Goal: Information Seeking & Learning: Learn about a topic

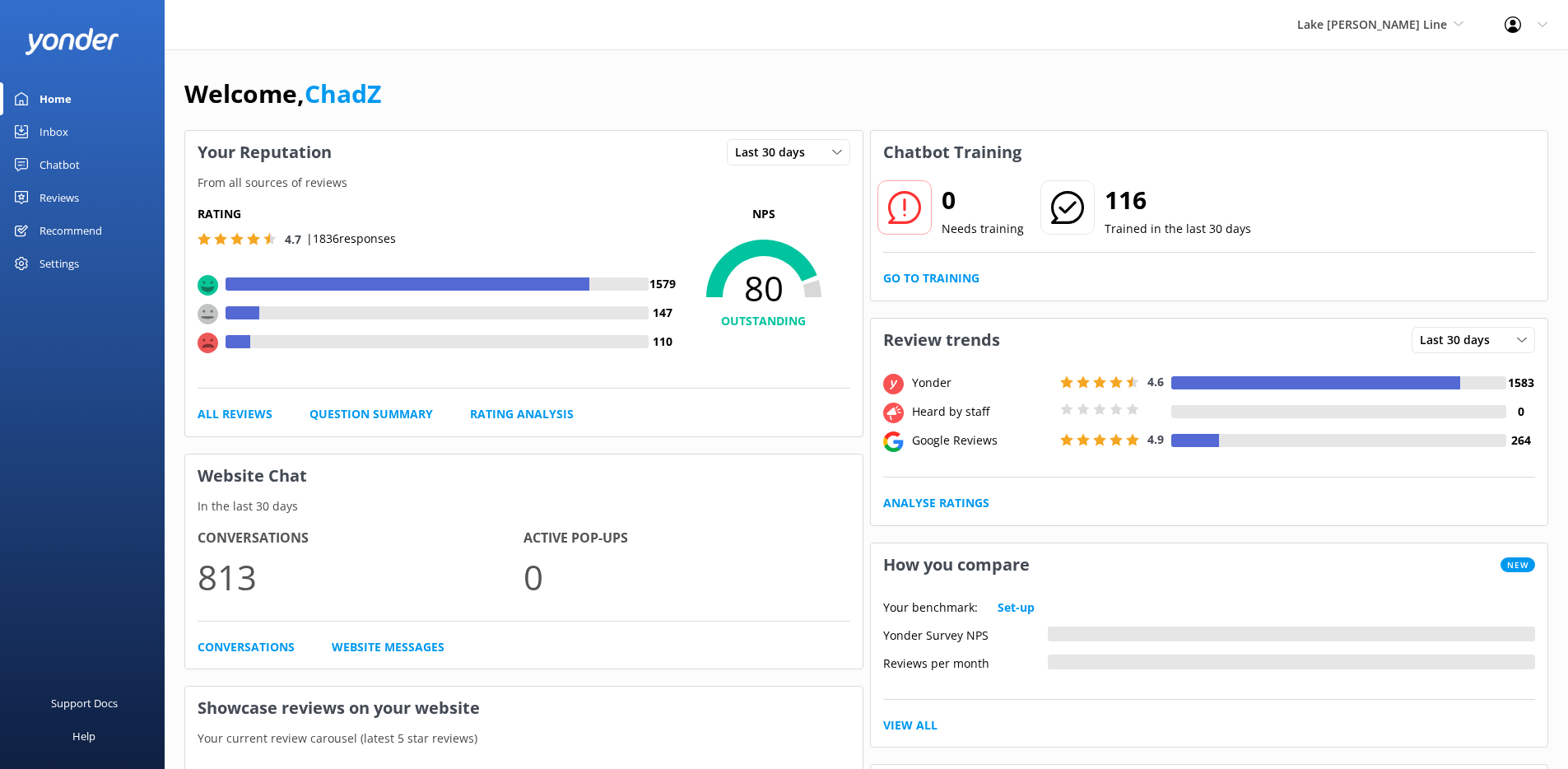
click at [77, 200] on div "Reviews" at bounding box center [60, 197] width 40 height 33
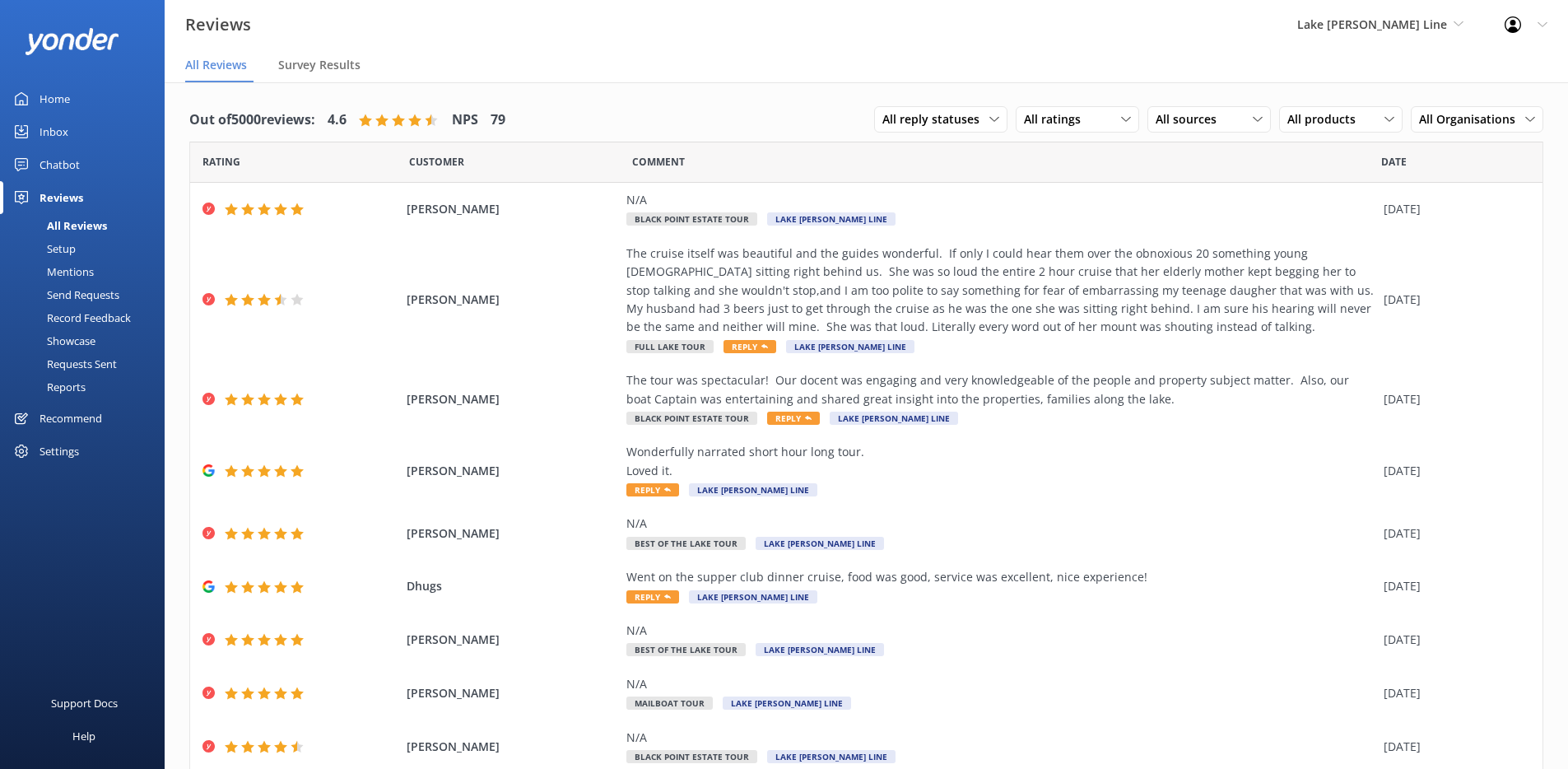
click at [54, 388] on div "Reports" at bounding box center [48, 387] width 76 height 23
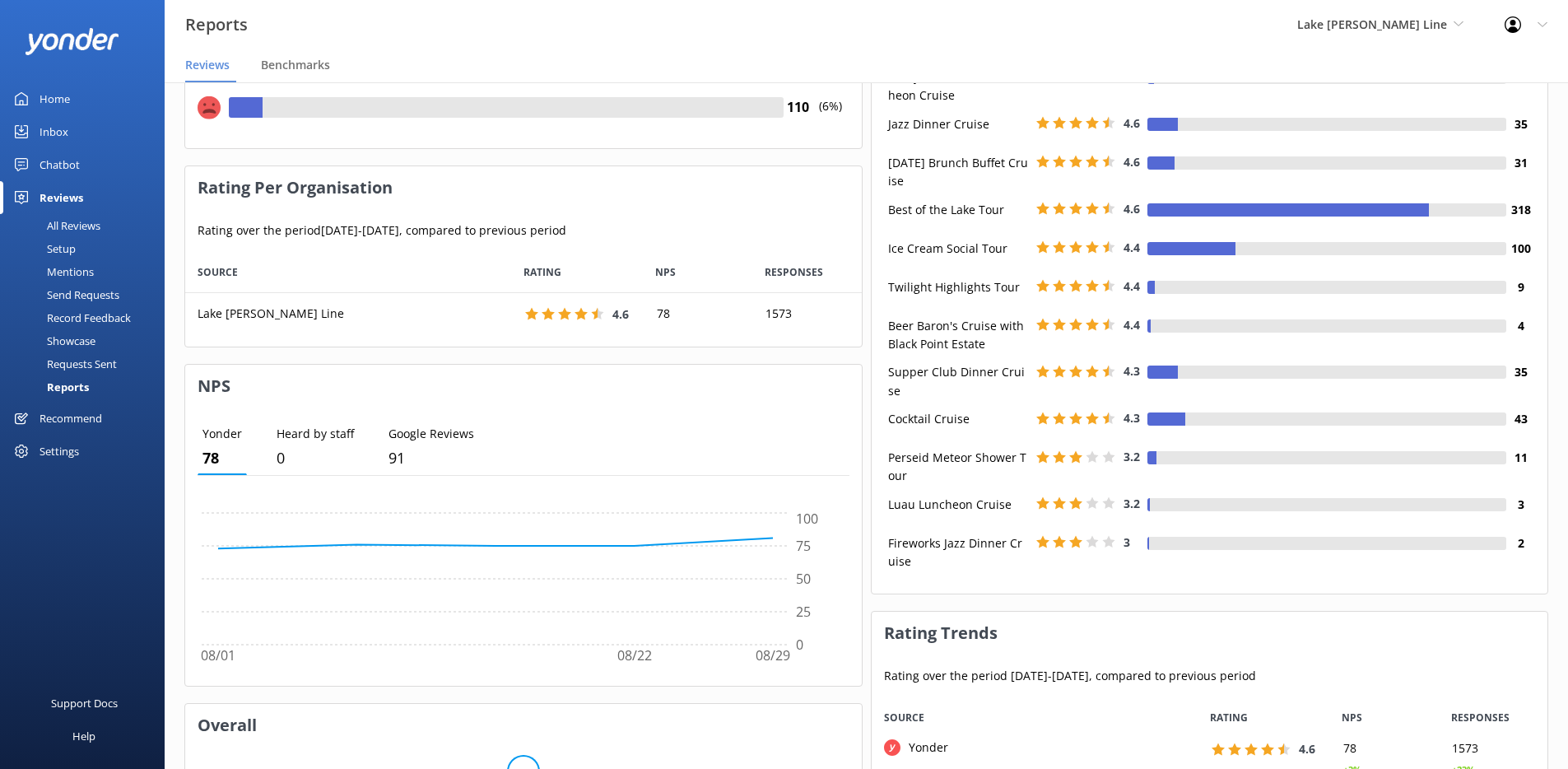
scroll to position [776, 0]
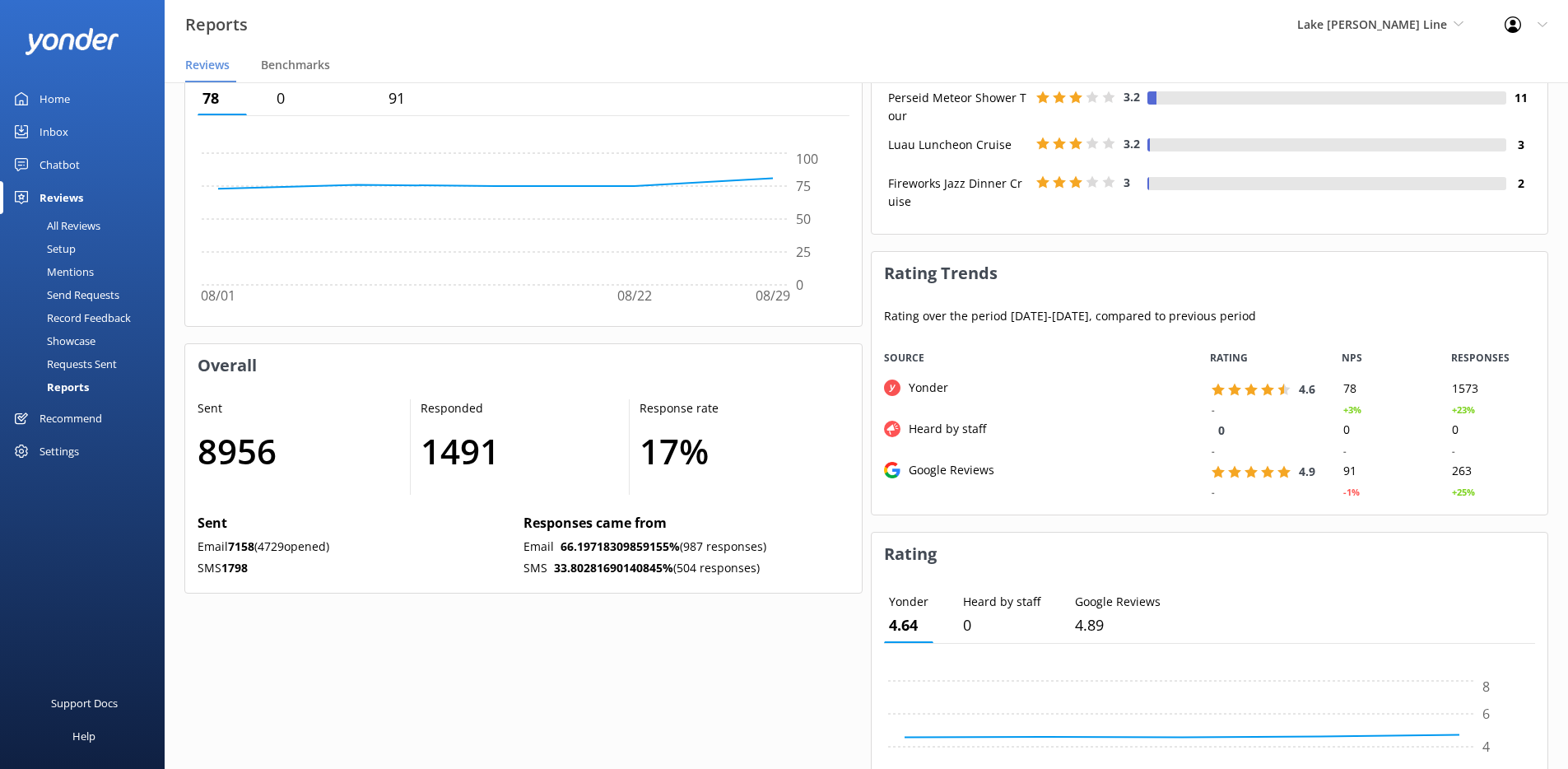
click at [1542, 23] on icon at bounding box center [1543, 24] width 10 height 10
click at [49, 447] on div "Settings" at bounding box center [60, 451] width 40 height 33
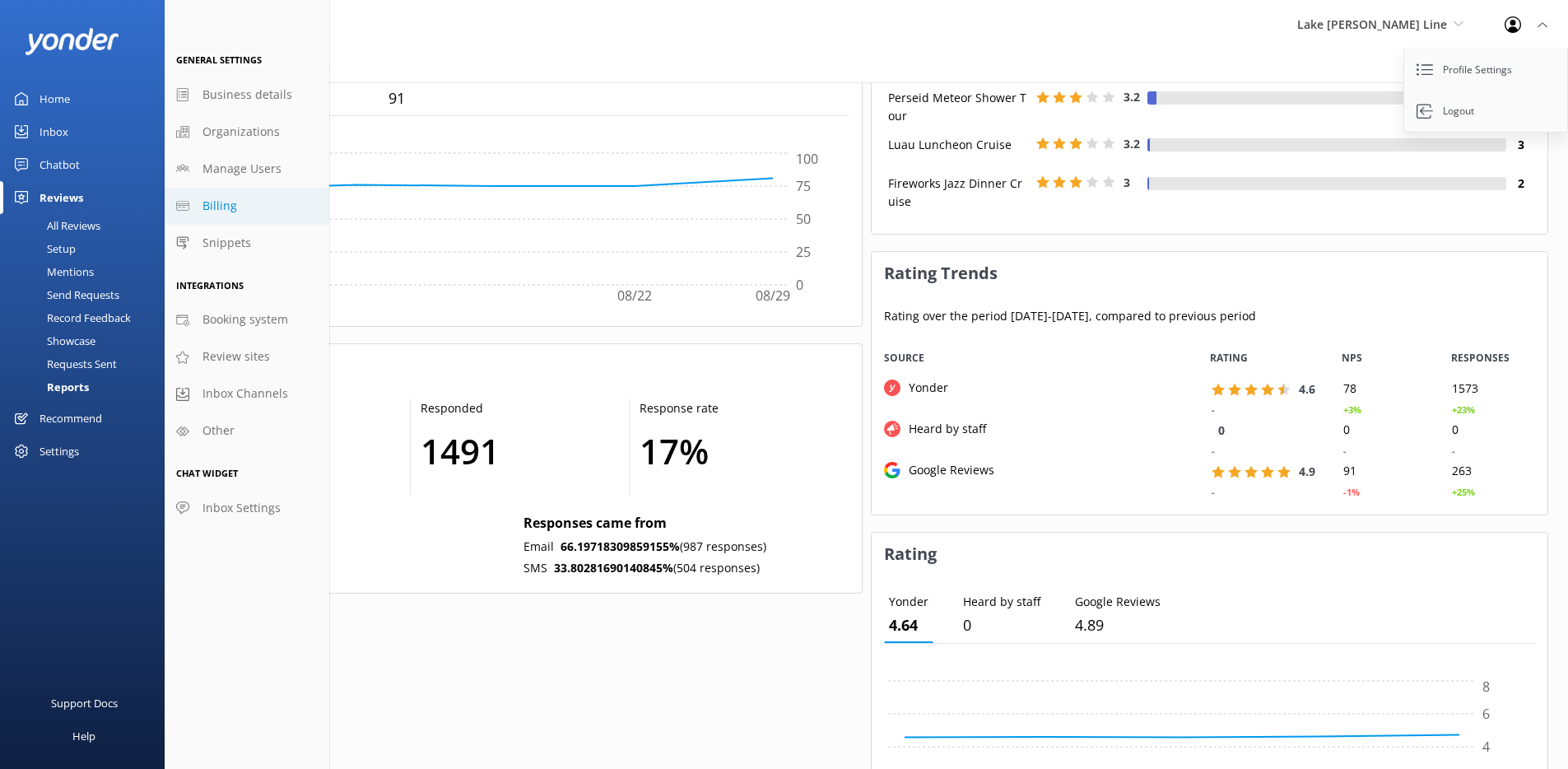
click at [259, 210] on link "Billing" at bounding box center [247, 206] width 165 height 37
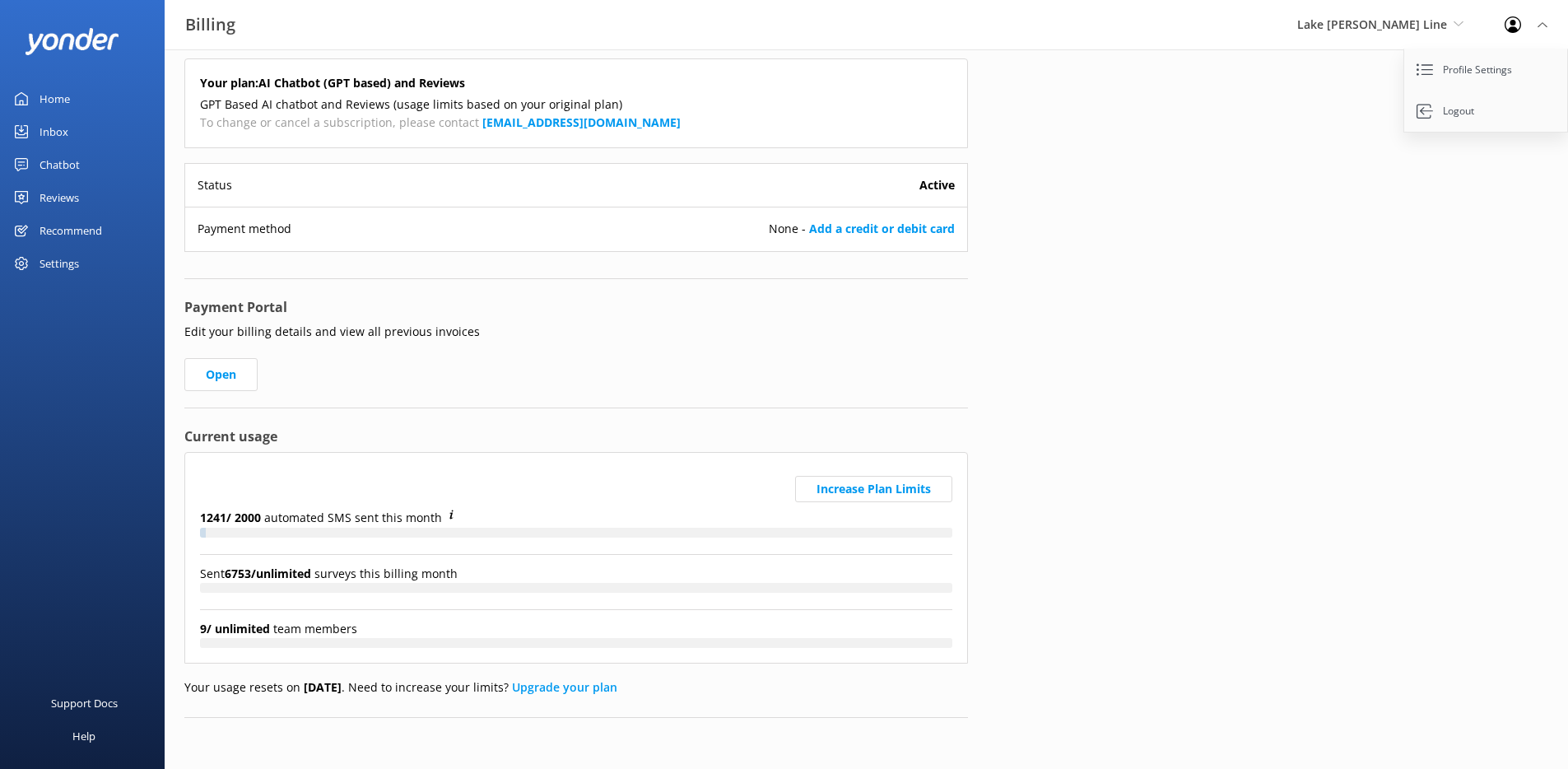
scroll to position [42, 0]
click at [71, 262] on div "Settings" at bounding box center [60, 263] width 40 height 33
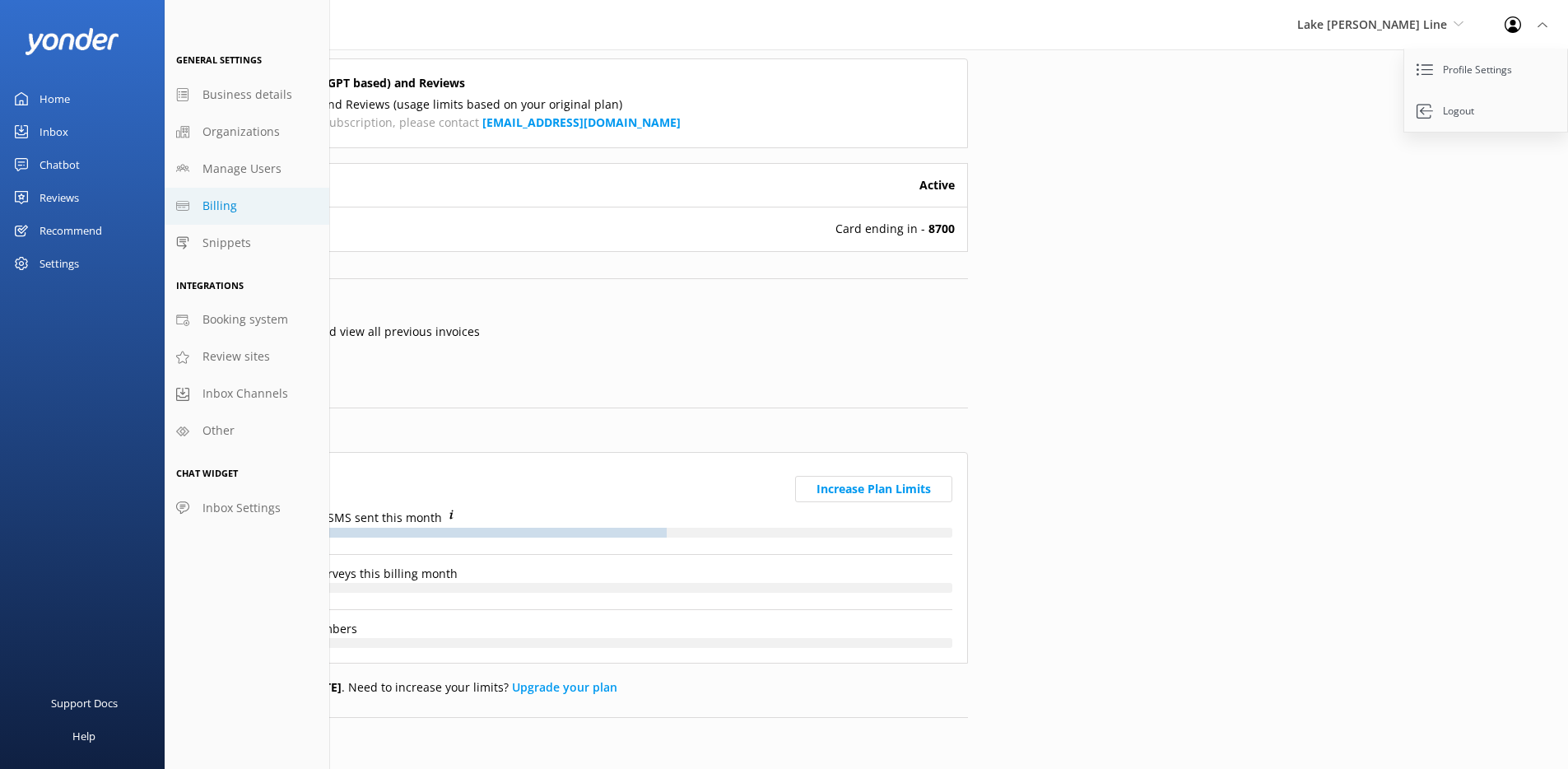
click at [97, 332] on div "Home Inbox Chatbot Content Products Chat Logs Website Widget Pop-up messages Re…" at bounding box center [82, 192] width 165 height 384
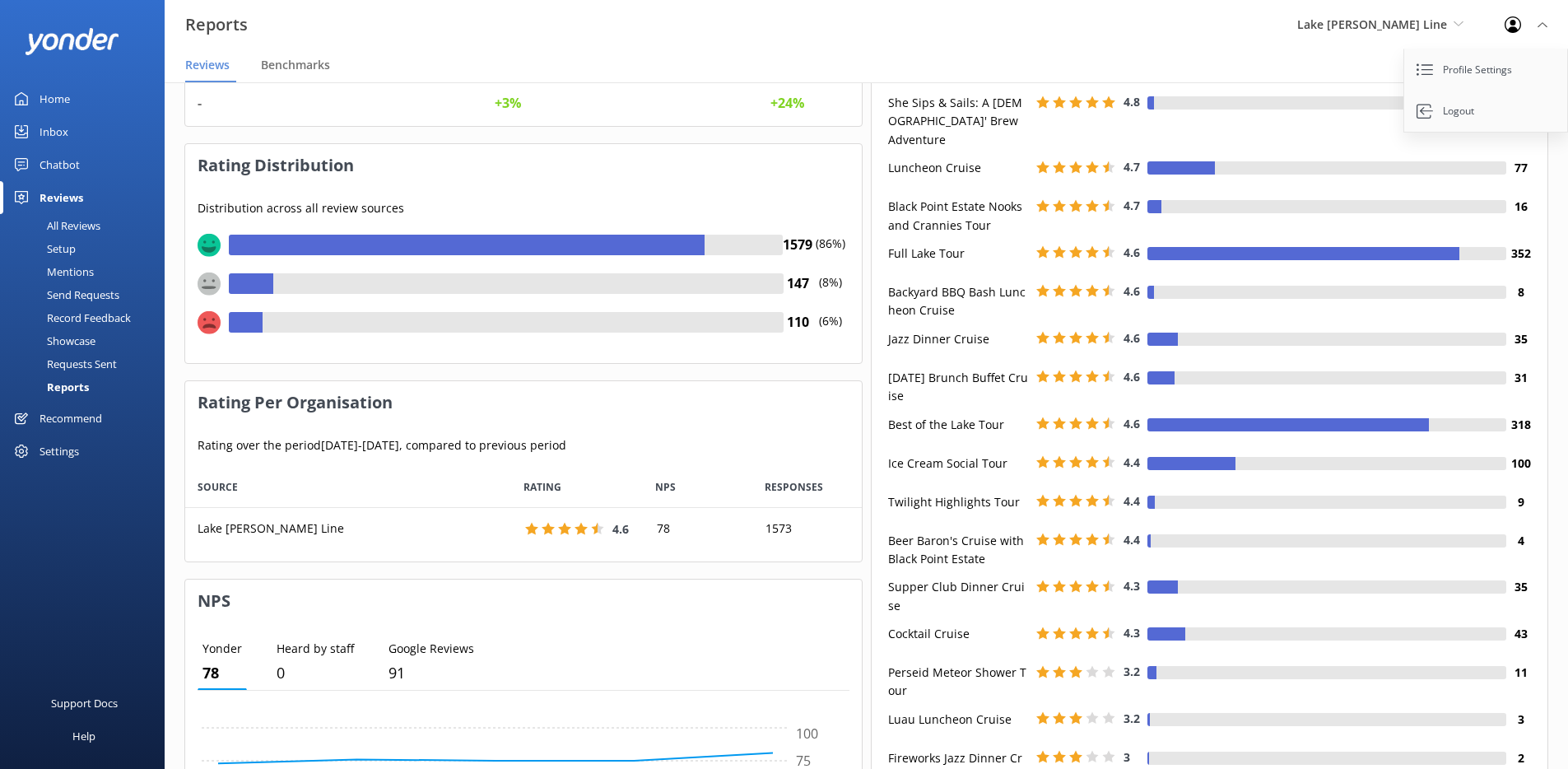
scroll to position [117, 0]
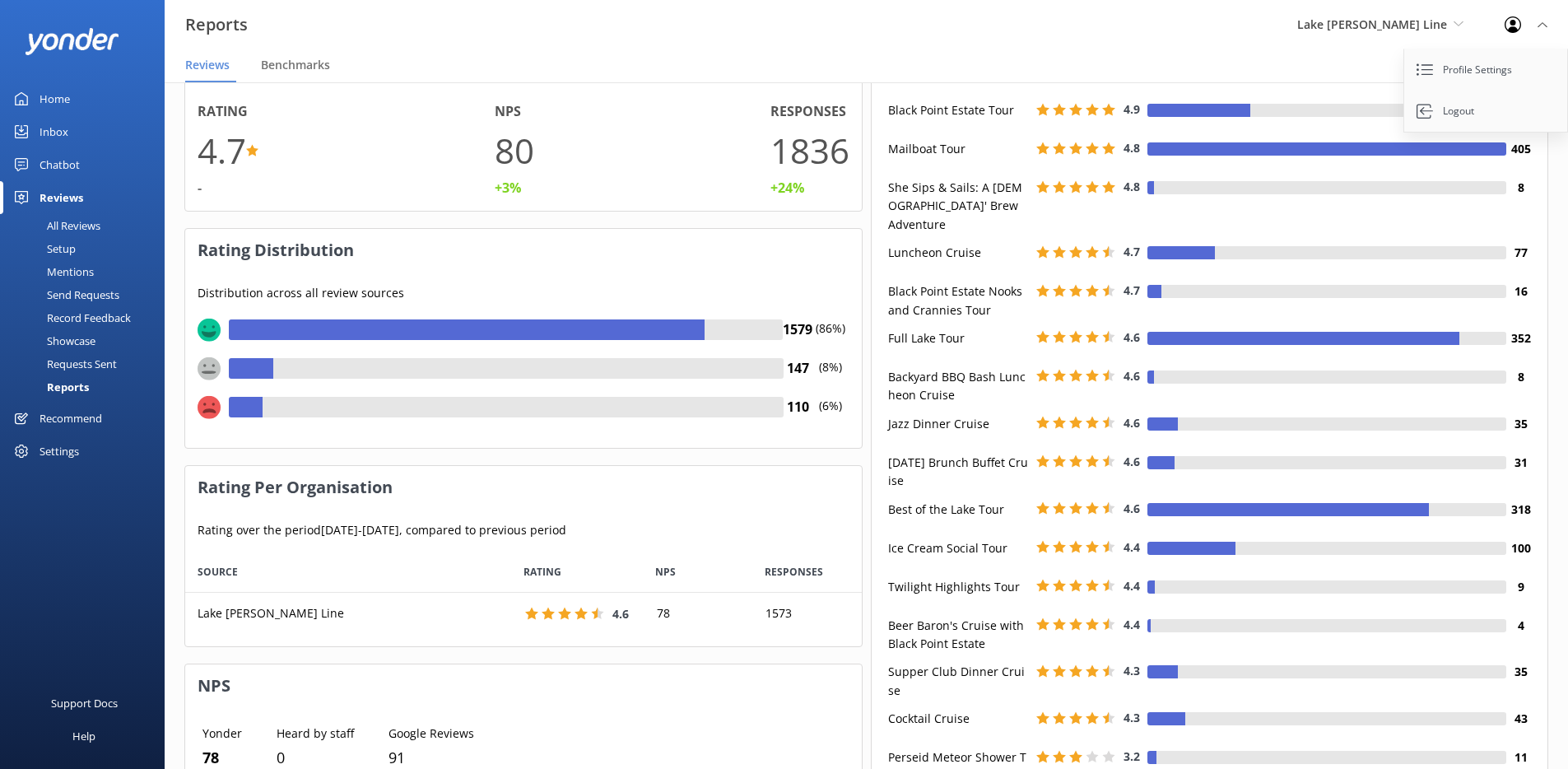
click at [1202, 33] on div "Reports Lake [PERSON_NAME] Line Yonder Zipline Yonder [PERSON_NAME]'s River Raf…" at bounding box center [784, 24] width 1568 height 50
click at [1544, 22] on icon at bounding box center [1543, 24] width 10 height 10
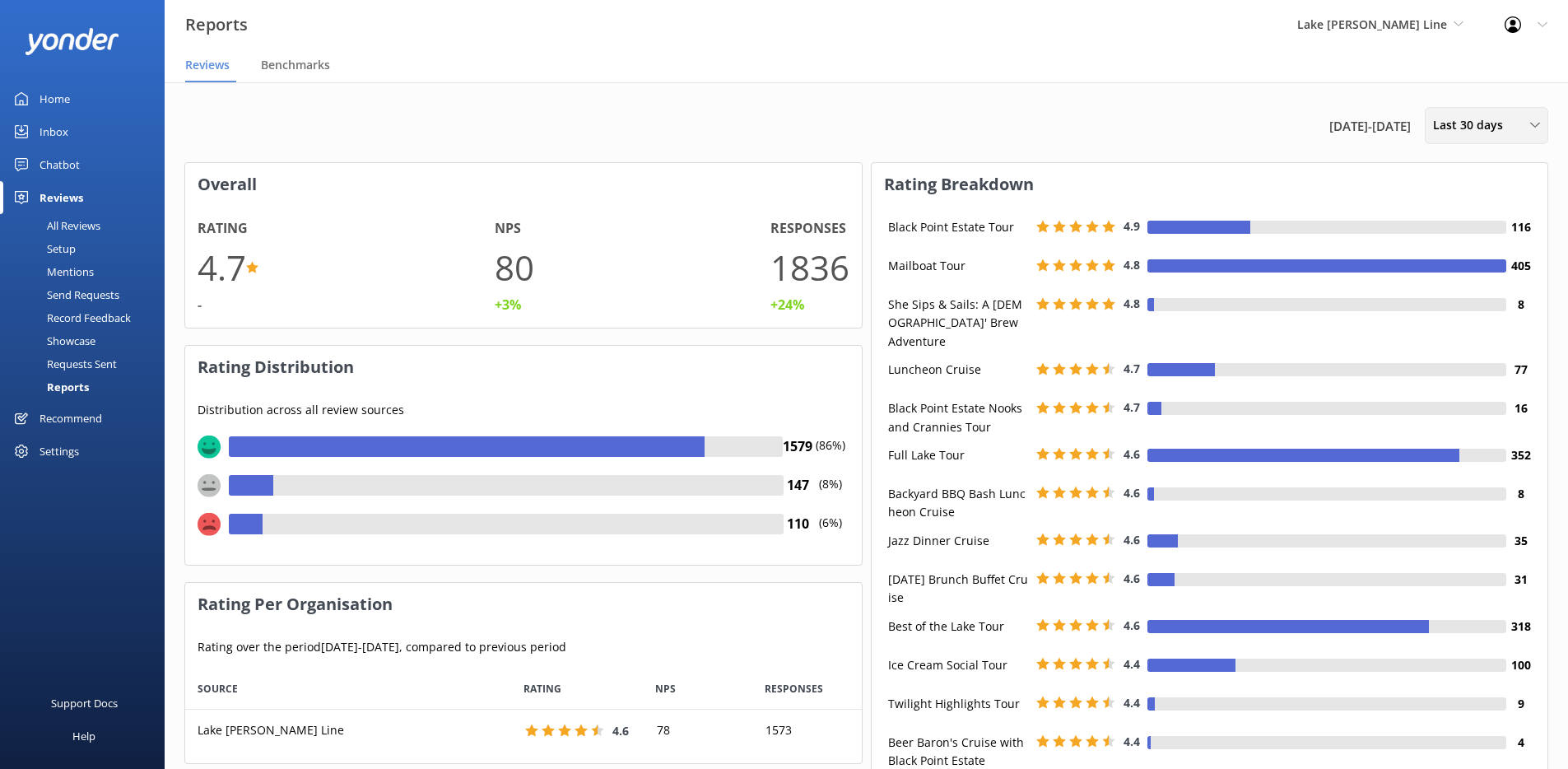
click at [1465, 123] on span "Last 30 days" at bounding box center [1473, 125] width 80 height 18
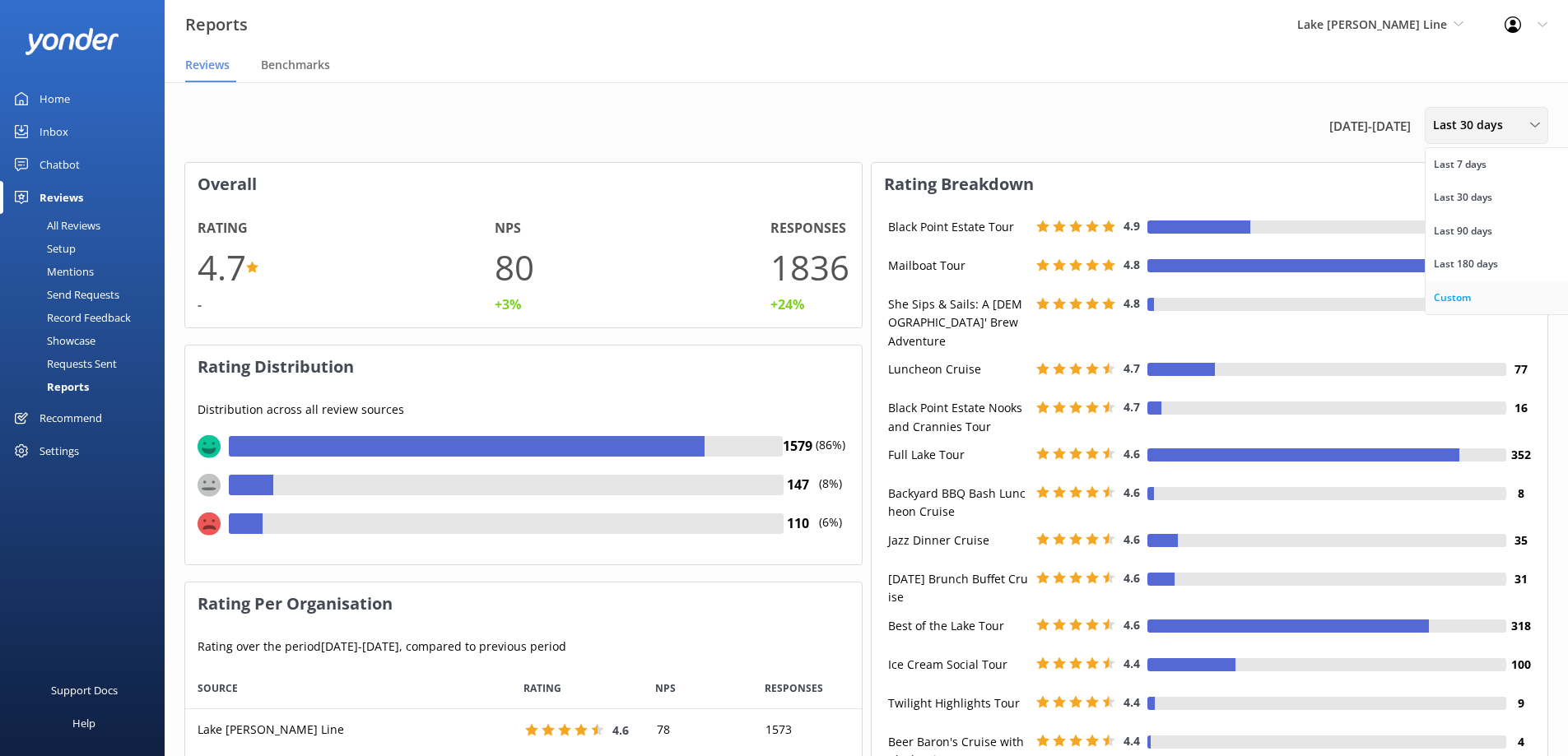
click at [1448, 296] on div "Custom" at bounding box center [1453, 297] width 37 height 16
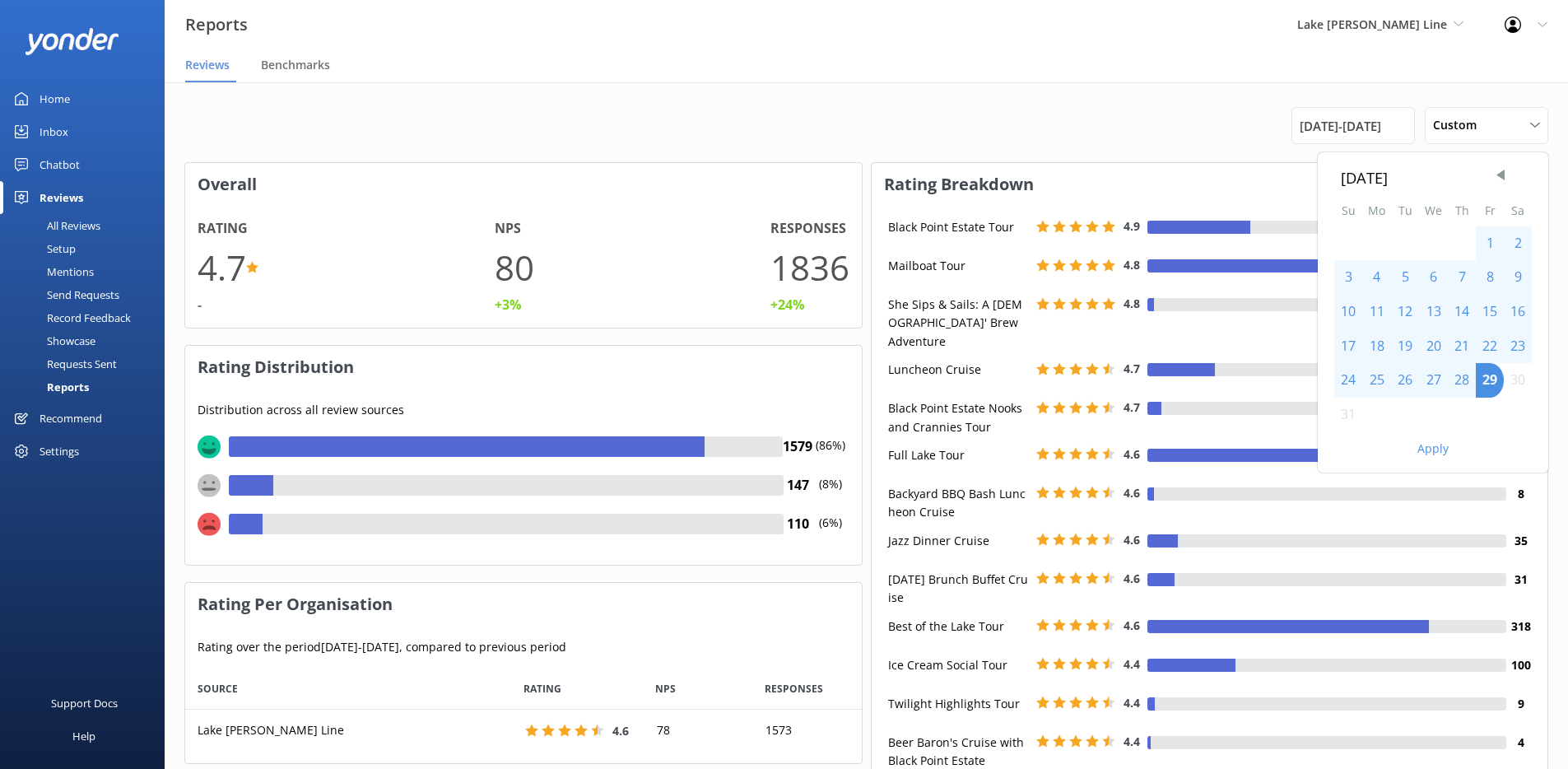
click at [1433, 345] on div "20" at bounding box center [1434, 346] width 29 height 34
click at [1435, 450] on button "Apply" at bounding box center [1433, 448] width 32 height 12
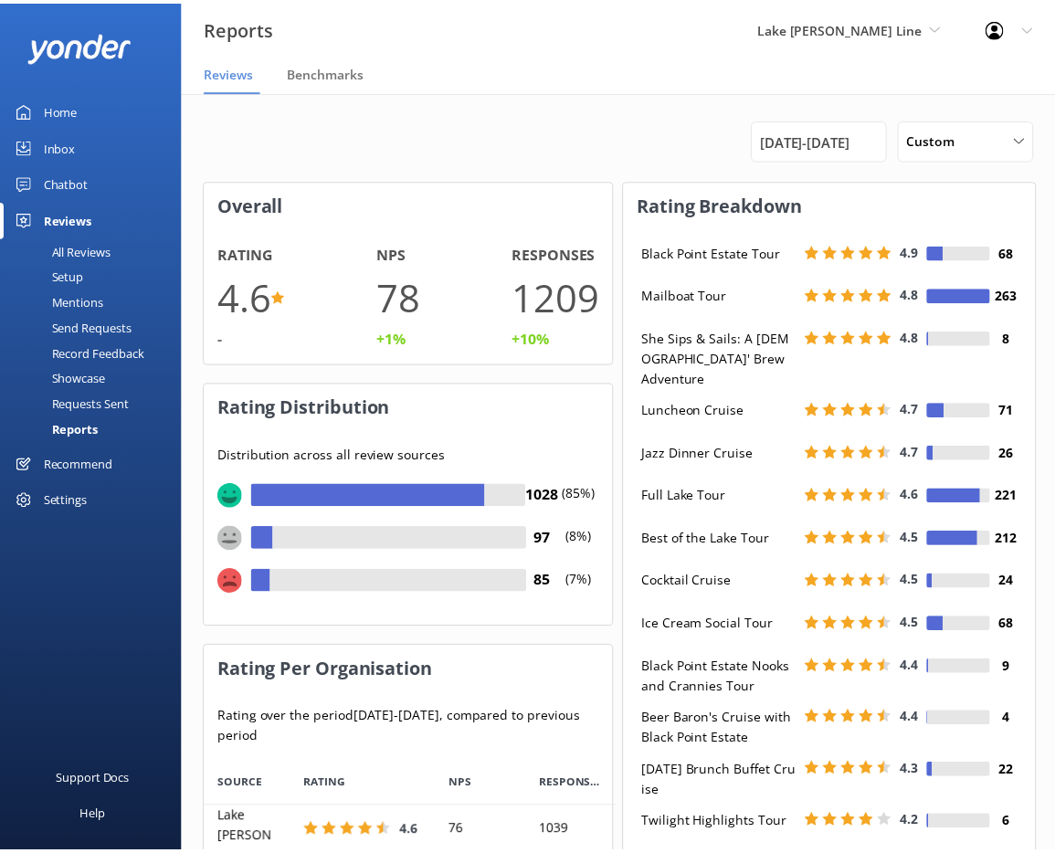
scroll to position [183, 398]
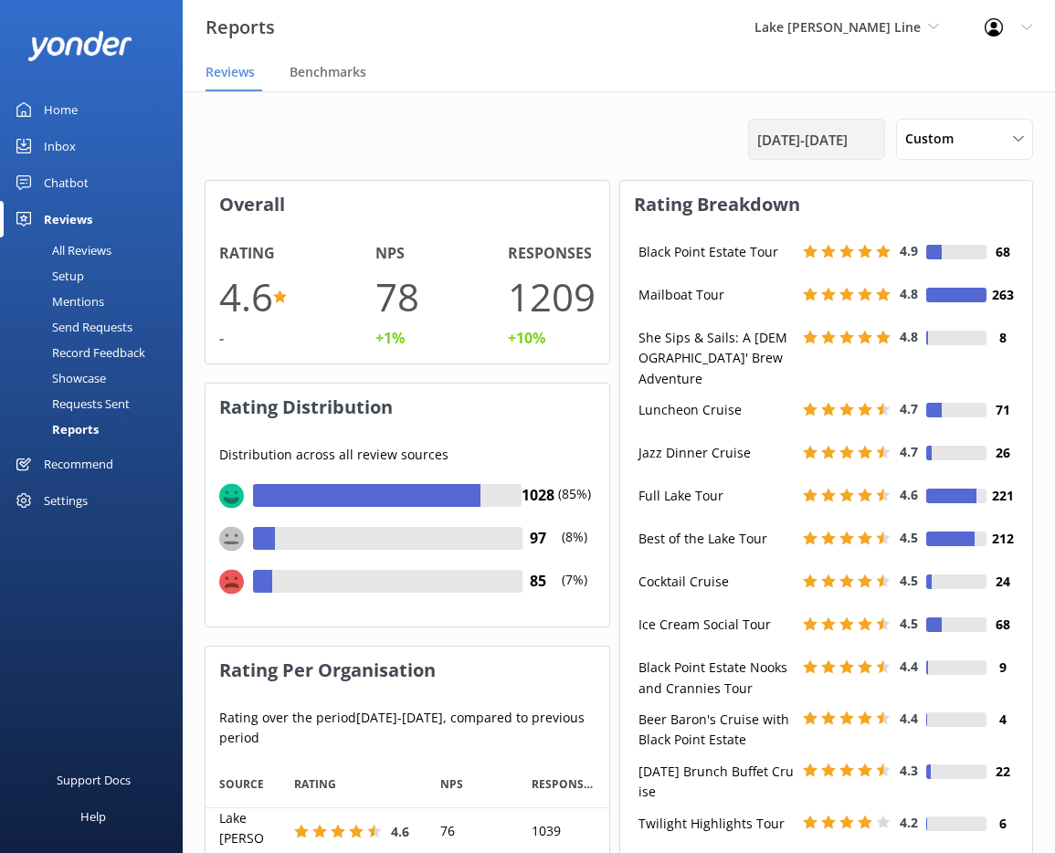
click at [803, 135] on span "[DATE] - [DATE]" at bounding box center [802, 140] width 90 height 22
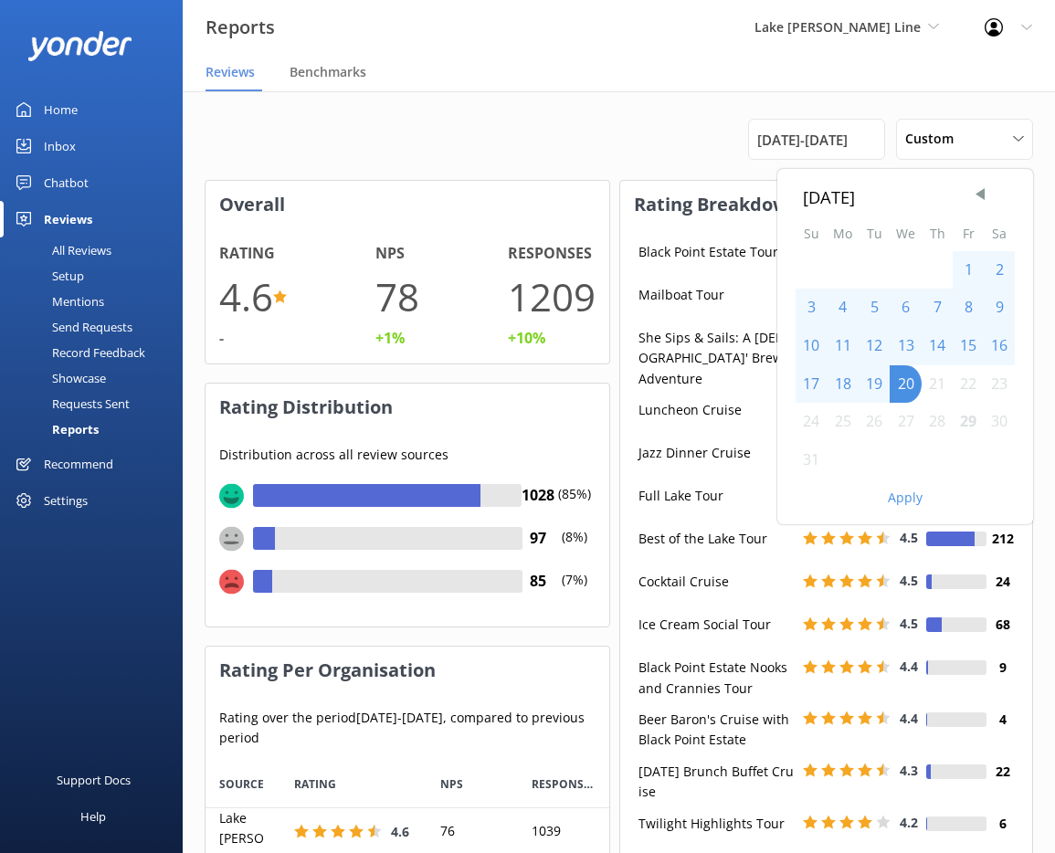
click at [636, 85] on nav "Reviews Benchmarks" at bounding box center [619, 73] width 872 height 37
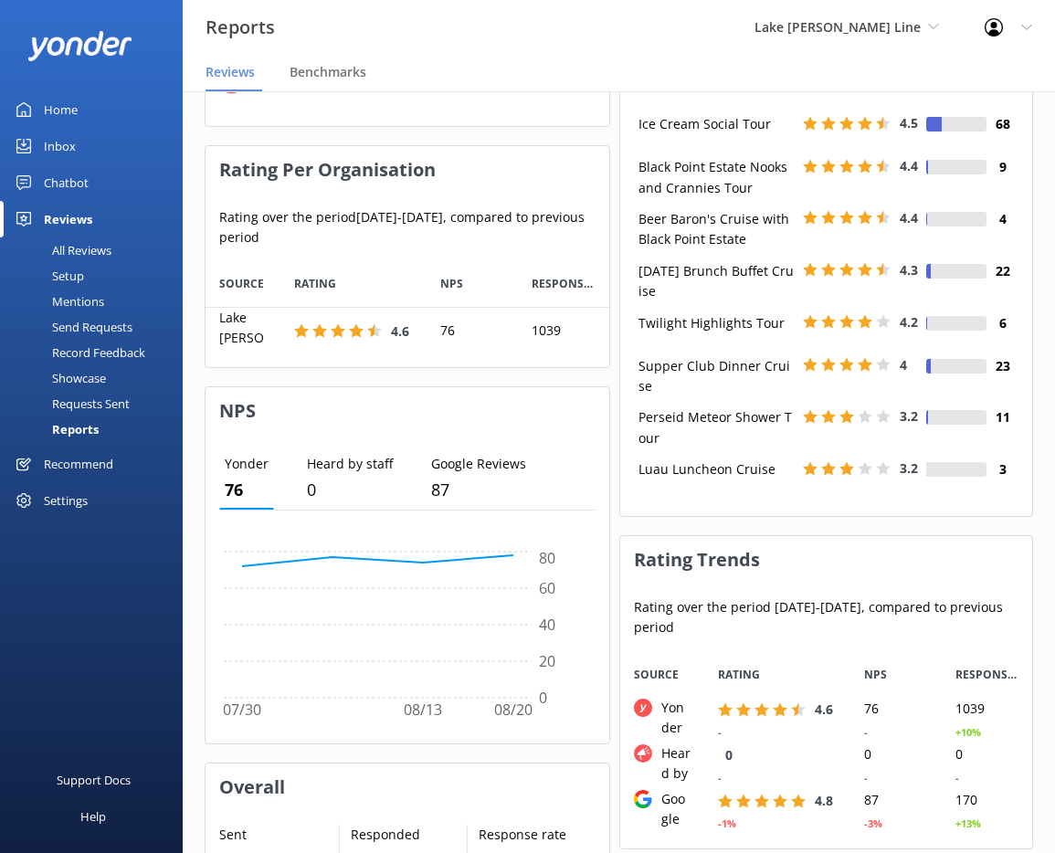
scroll to position [0, 0]
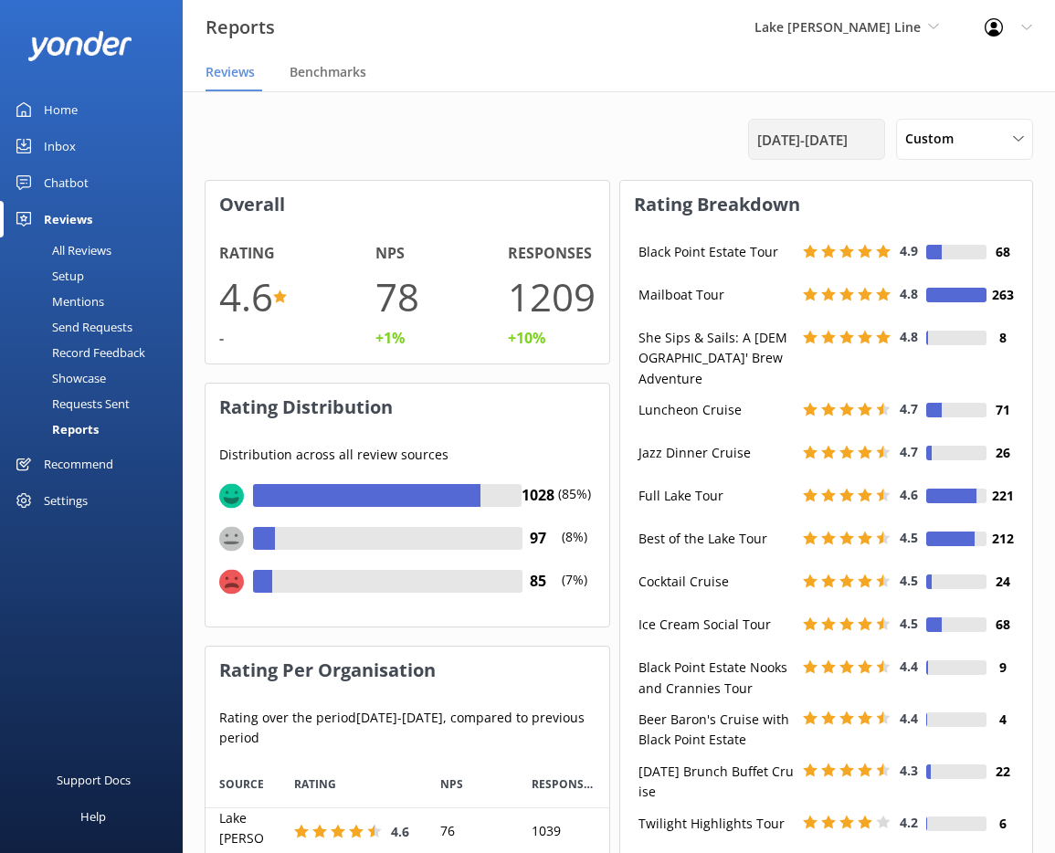
click at [827, 143] on span "[DATE] - [DATE]" at bounding box center [802, 140] width 90 height 22
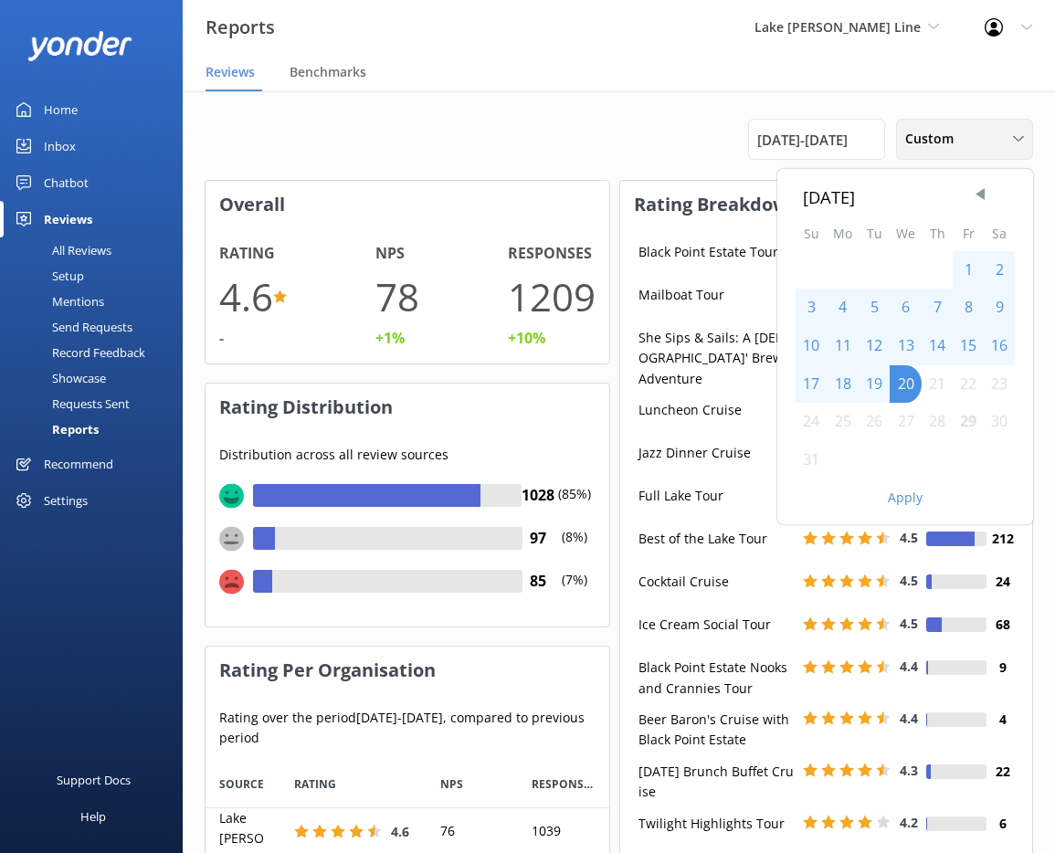
click at [929, 140] on span "Custom" at bounding box center [934, 139] width 59 height 20
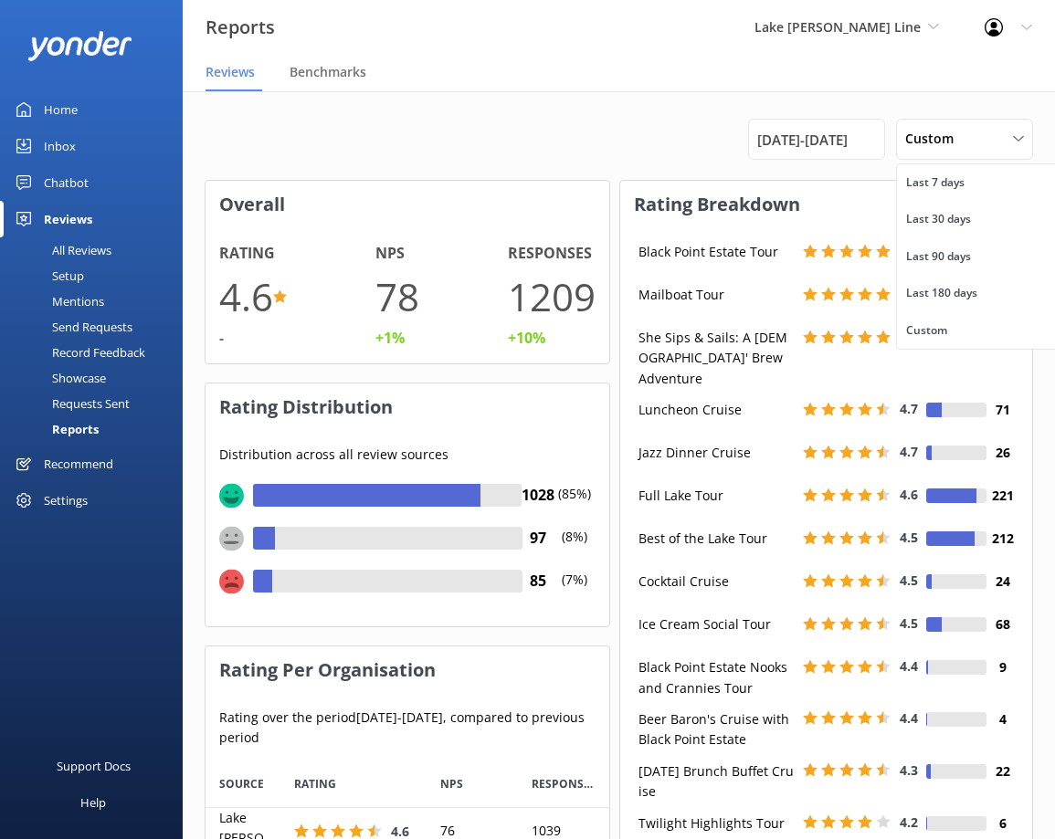
click at [938, 185] on div "Last 7 days" at bounding box center [935, 182] width 58 height 18
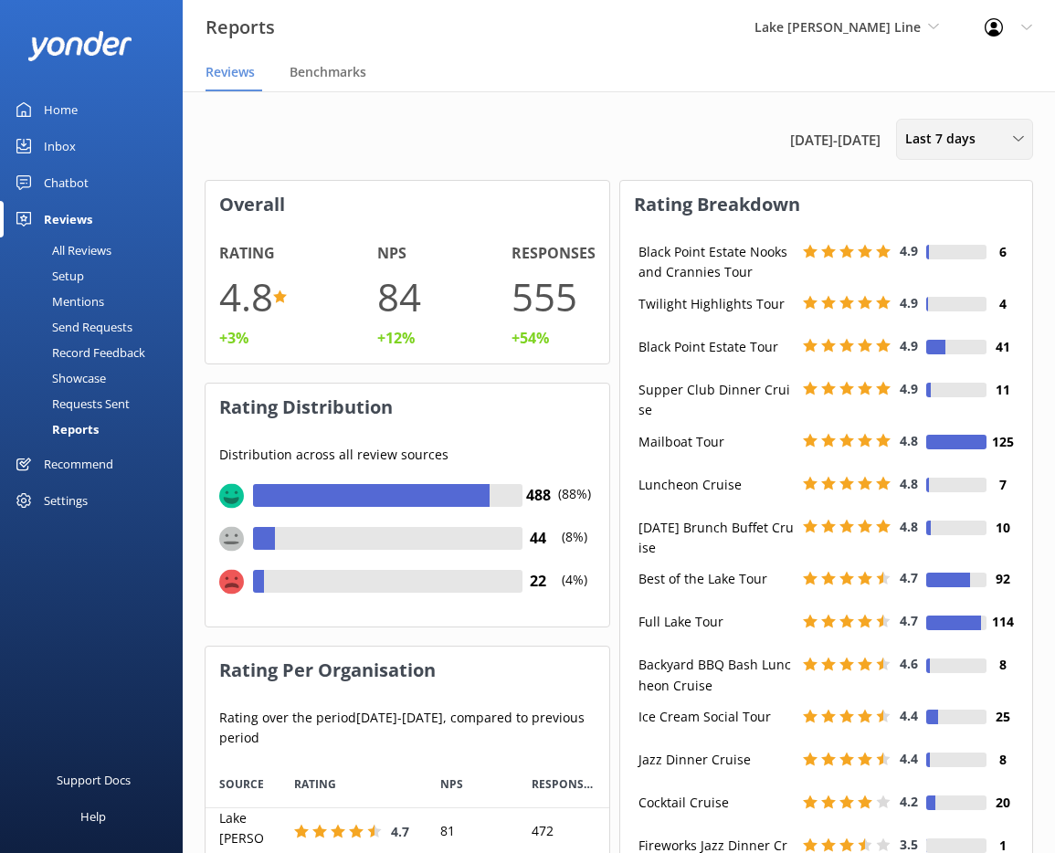
click at [923, 131] on span "Last 7 days" at bounding box center [945, 139] width 81 height 20
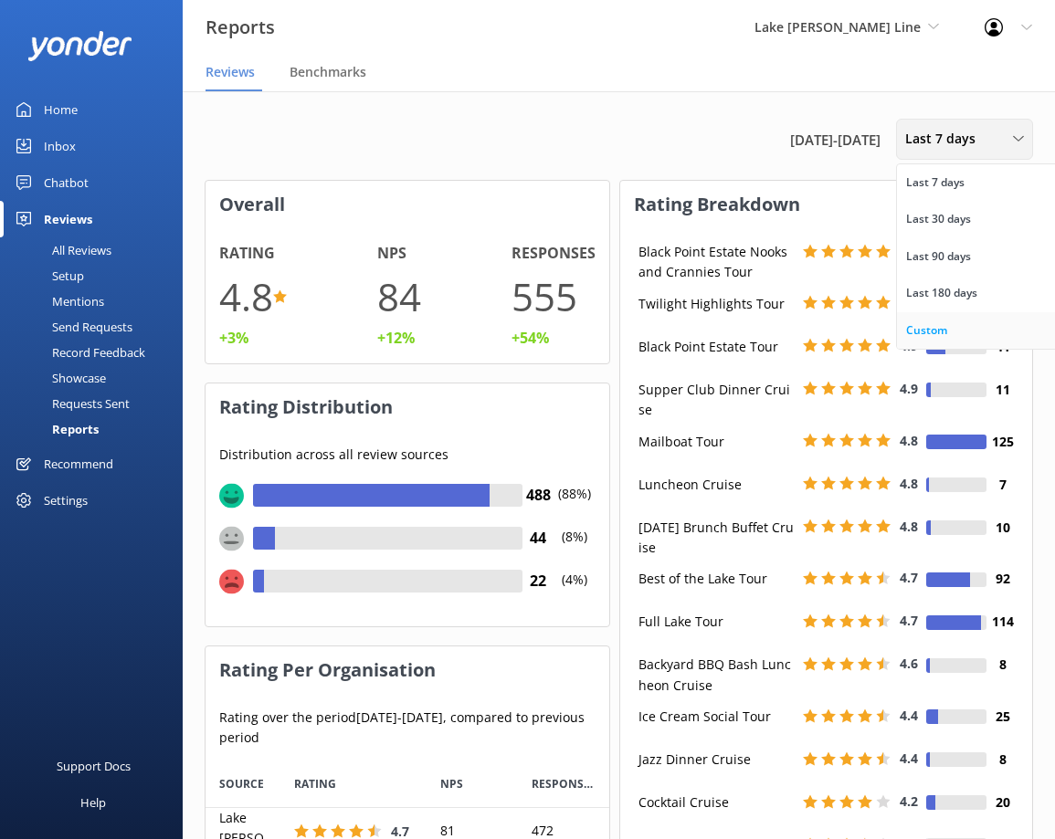
click at [934, 322] on div "Custom" at bounding box center [926, 330] width 41 height 18
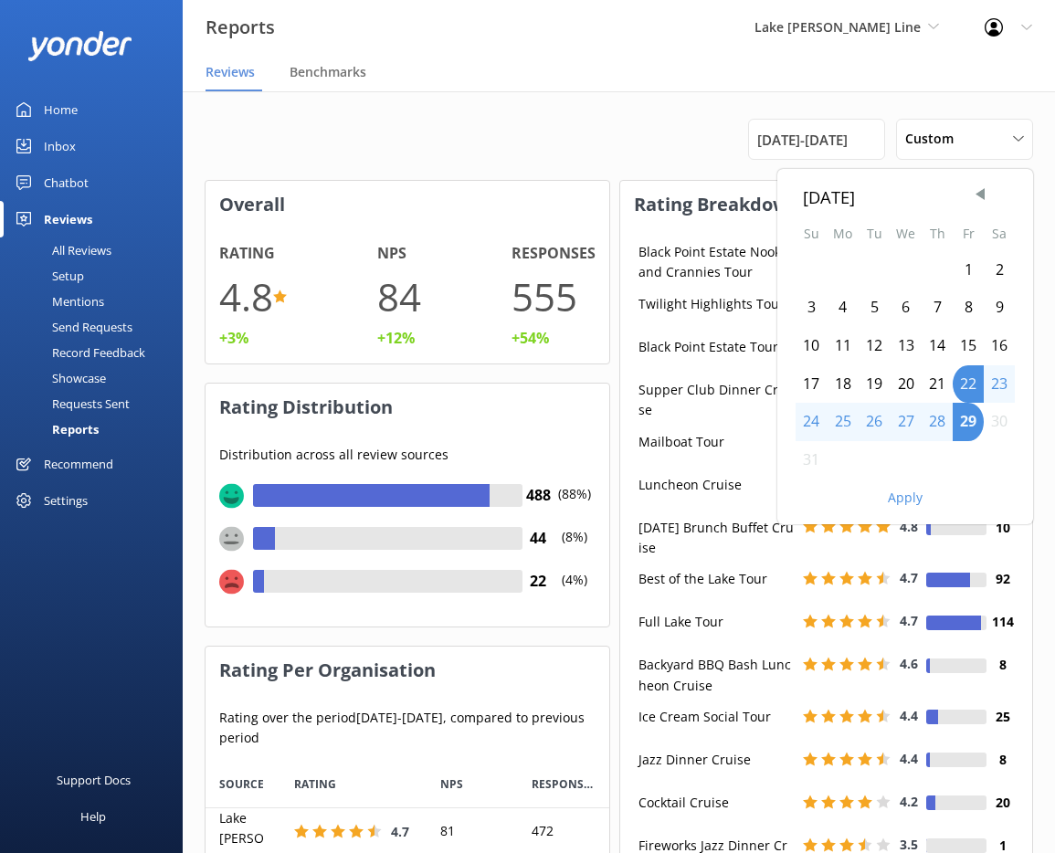
click at [971, 268] on div "1" at bounding box center [967, 270] width 31 height 38
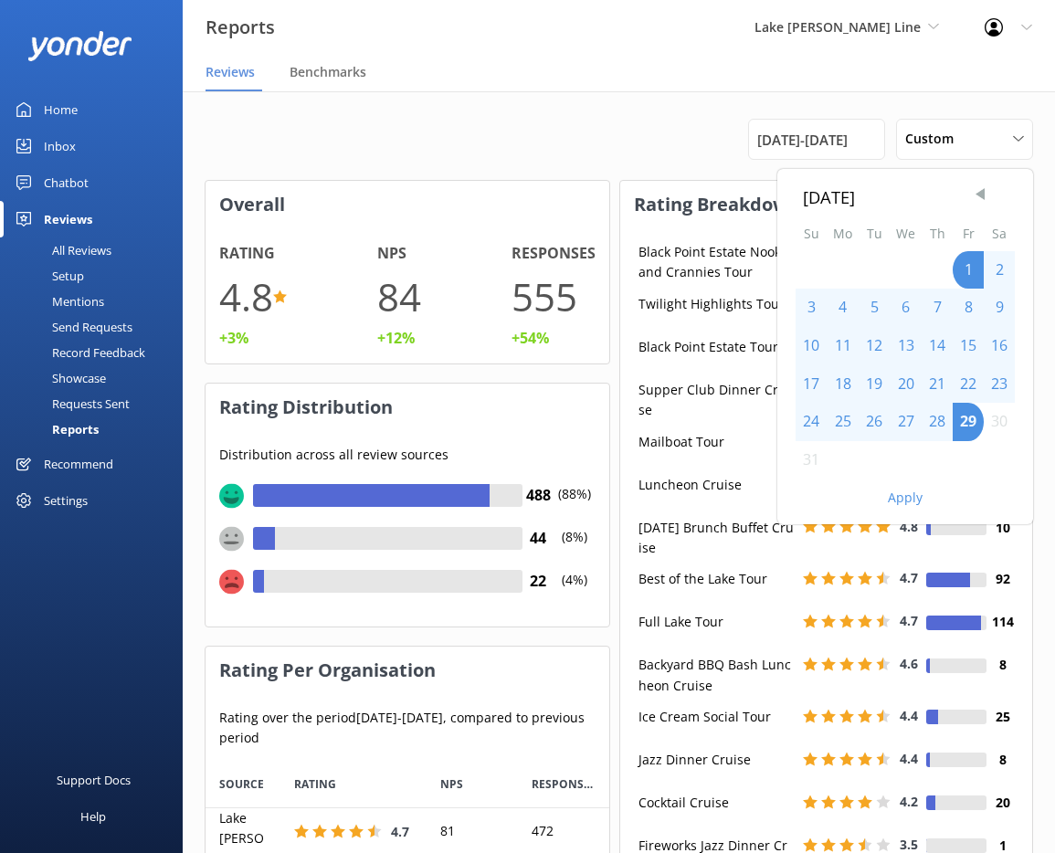
click at [983, 192] on span "Previous Month" at bounding box center [980, 194] width 18 height 18
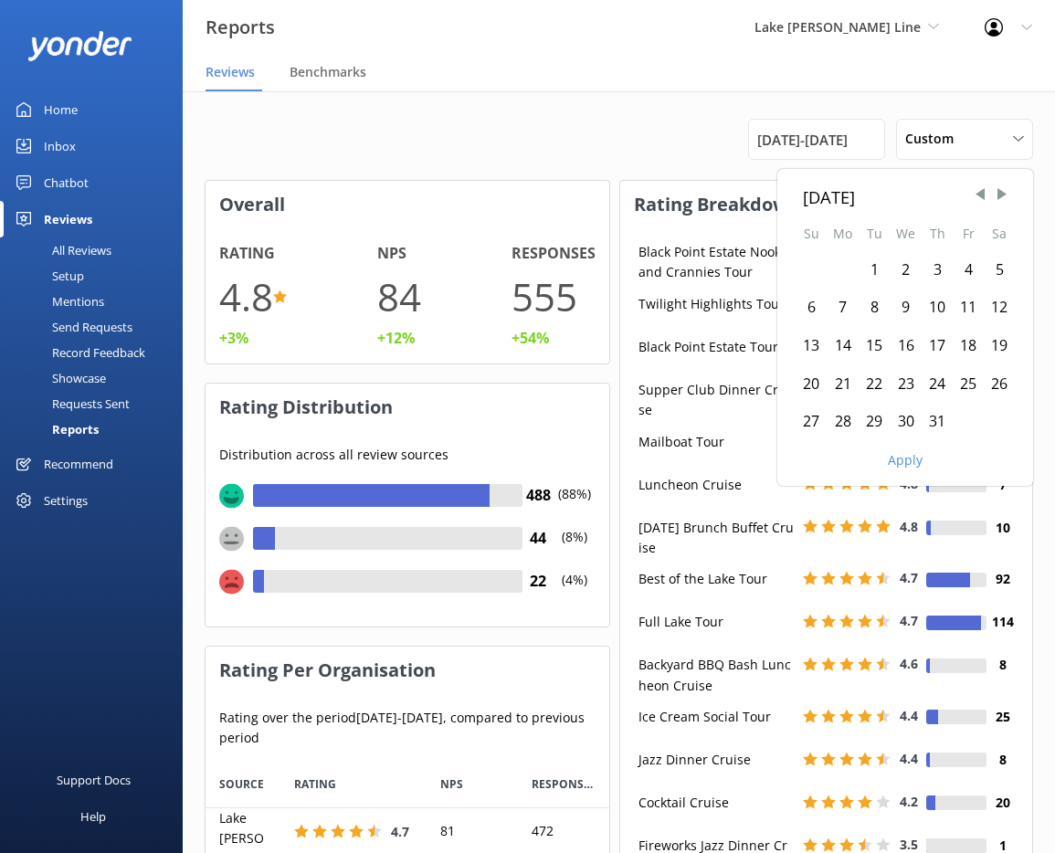
drag, startPoint x: 874, startPoint y: 267, endPoint x: 879, endPoint y: 282, distance: 16.5
click at [875, 268] on div "1" at bounding box center [873, 270] width 31 height 38
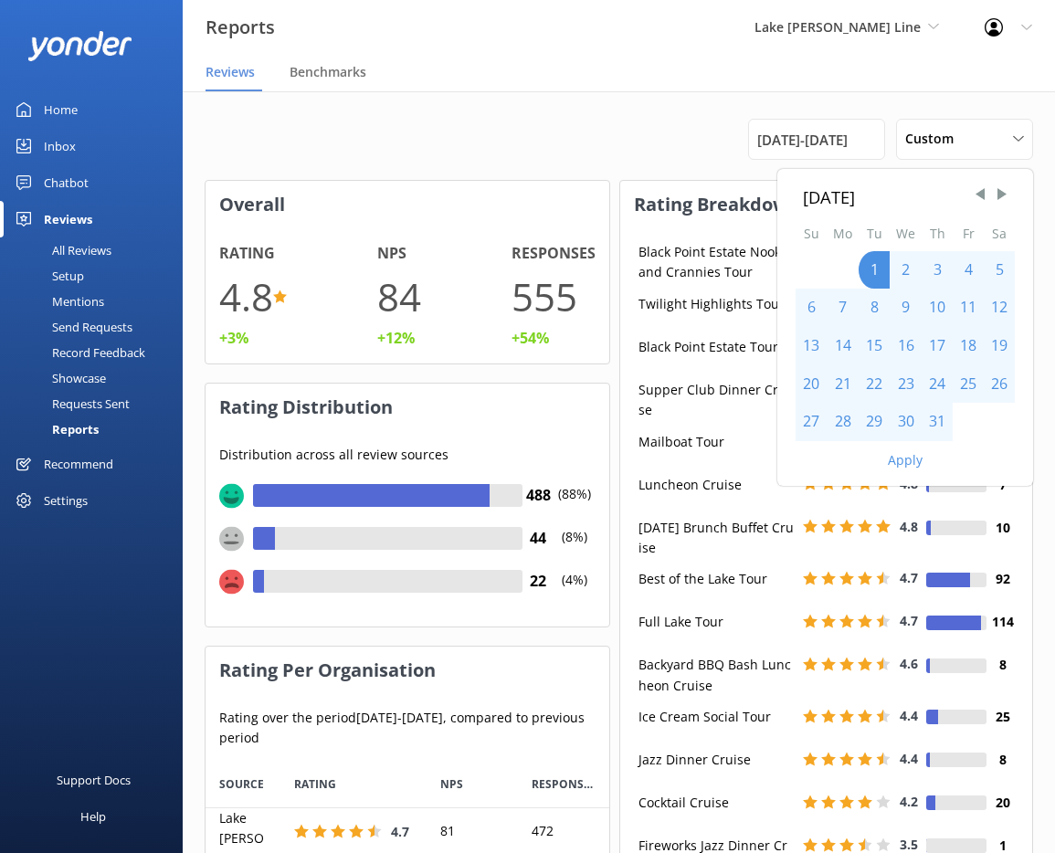
click at [935, 419] on div "31" at bounding box center [936, 422] width 31 height 38
click at [905, 457] on button "Apply" at bounding box center [905, 460] width 35 height 13
